Goal: Transaction & Acquisition: Purchase product/service

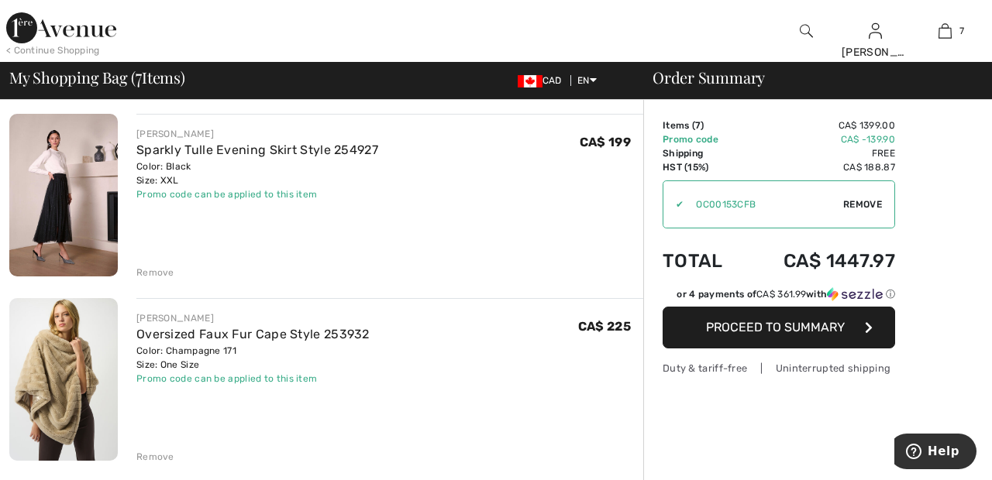
scroll to position [115, 0]
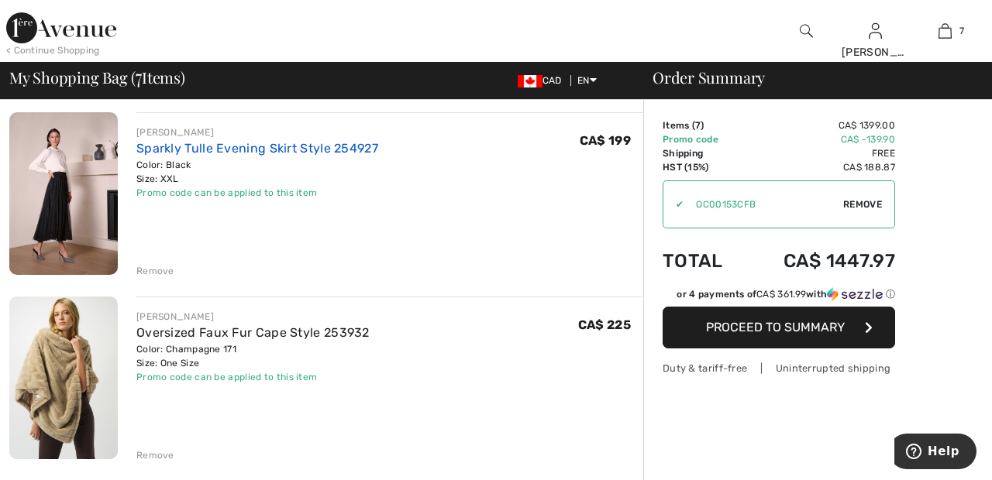
click at [347, 144] on link "Sparkly Tulle Evening Skirt Style 254927" at bounding box center [257, 148] width 242 height 15
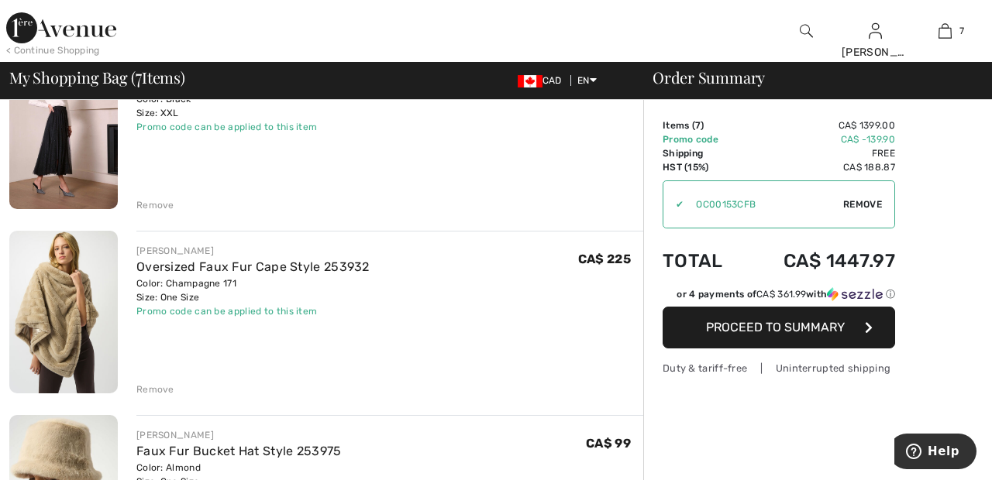
scroll to position [189, 0]
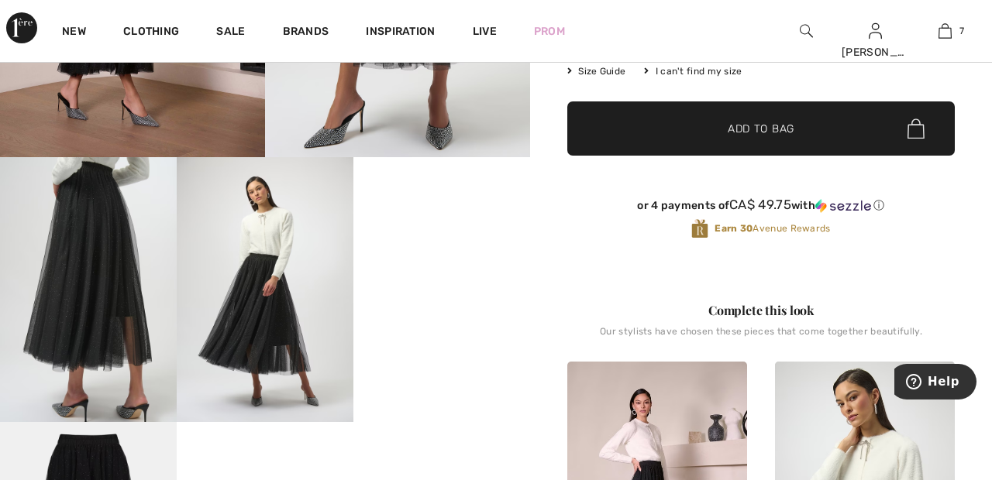
scroll to position [334, 0]
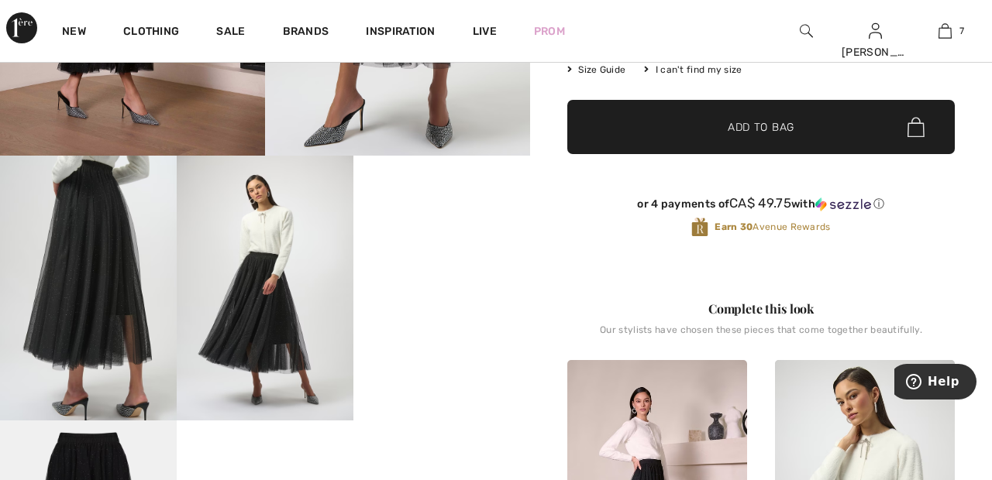
click at [438, 244] on video "Your browser does not support the video tag." at bounding box center [441, 200] width 177 height 88
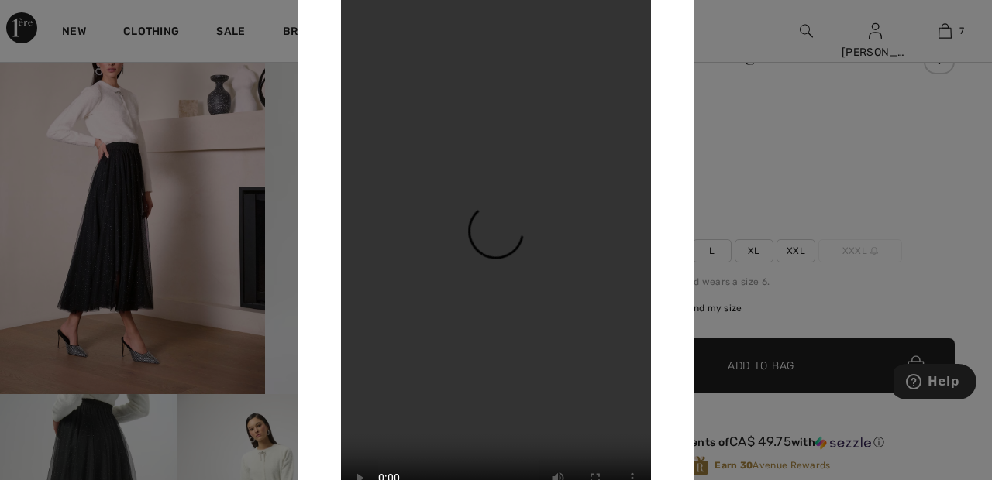
scroll to position [0, 0]
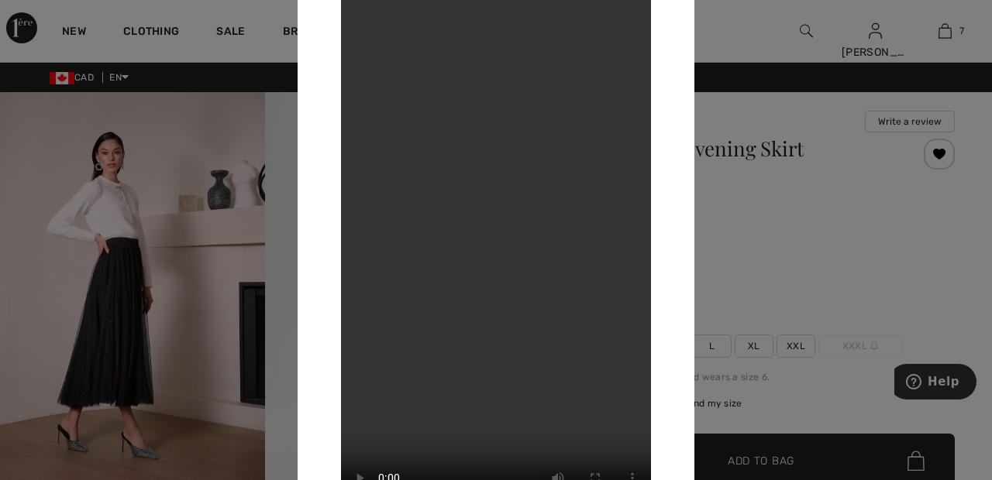
click at [756, 28] on div at bounding box center [496, 240] width 992 height 480
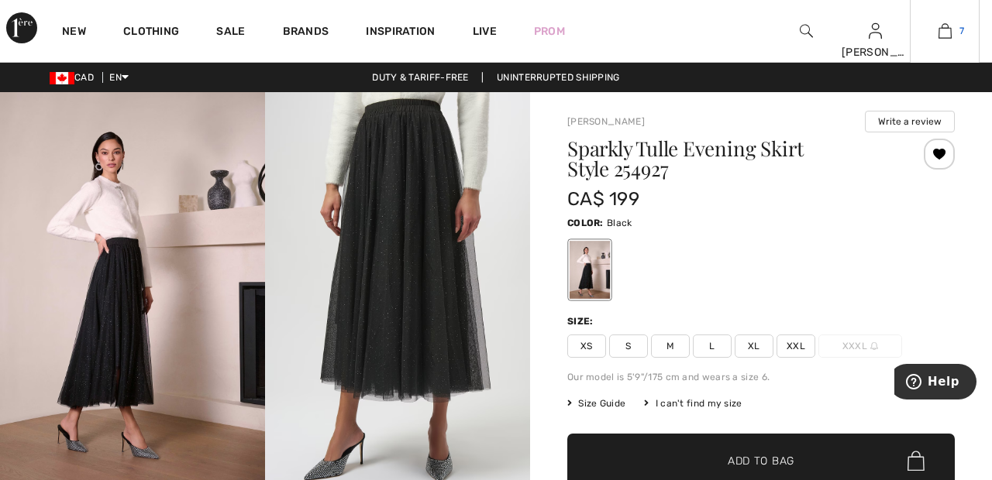
click at [962, 30] on span "7" at bounding box center [961, 31] width 5 height 14
